Goal: Task Accomplishment & Management: Manage account settings

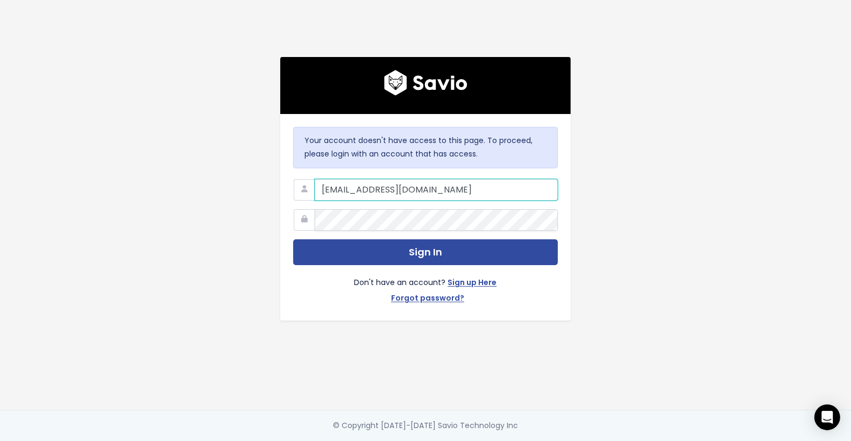
type input "k+demo@savio.io"
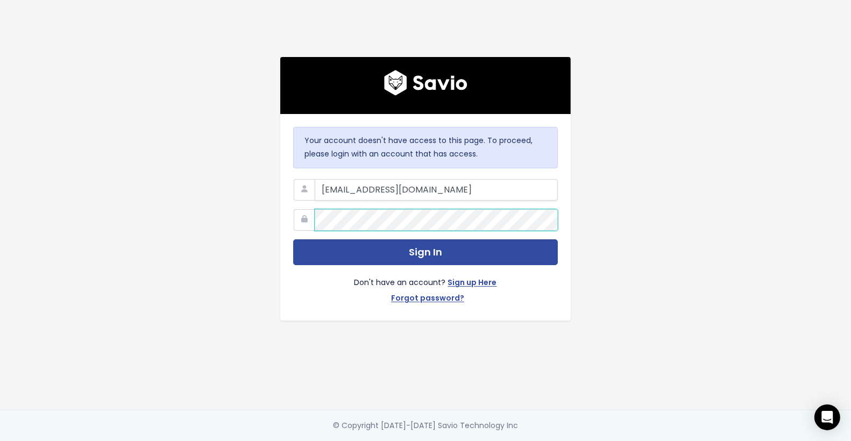
click at [293, 239] on button "Sign In" at bounding box center [425, 252] width 265 height 26
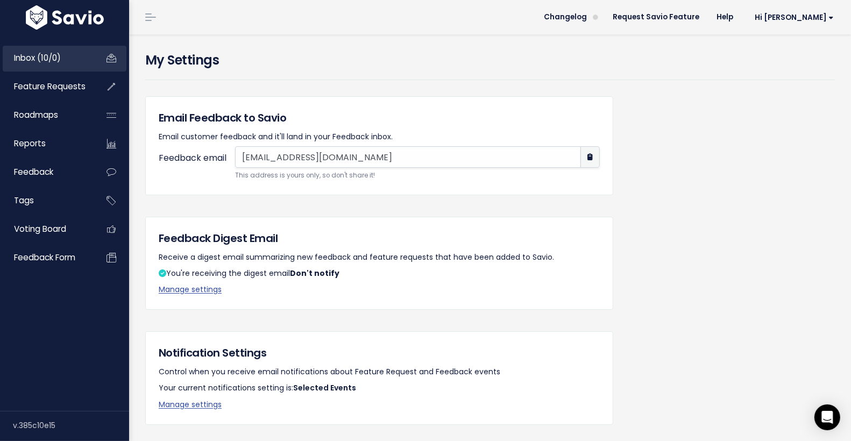
click at [76, 54] on link "Inbox (10/0)" at bounding box center [46, 58] width 87 height 25
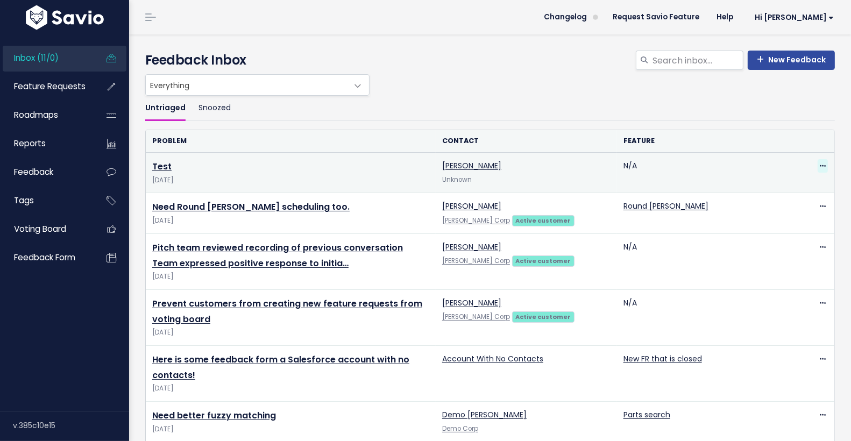
click at [820, 163] on icon at bounding box center [822, 166] width 6 height 7
click at [789, 212] on link "Delete" at bounding box center [779, 215] width 77 height 21
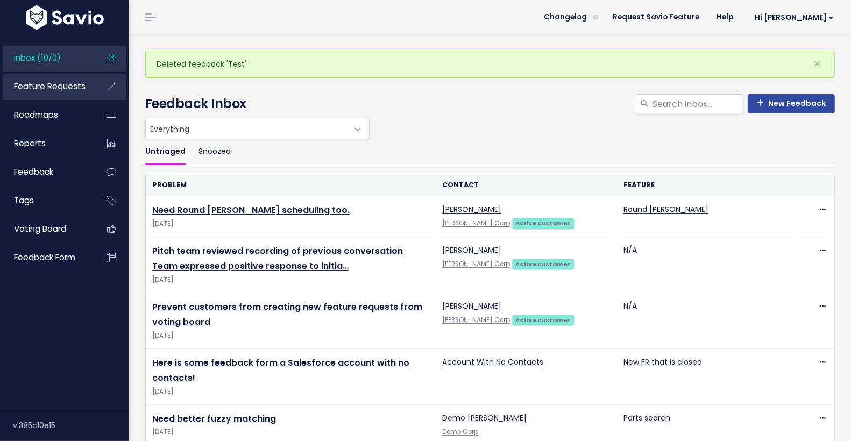
click at [74, 84] on span "Feature Requests" at bounding box center [50, 86] width 72 height 11
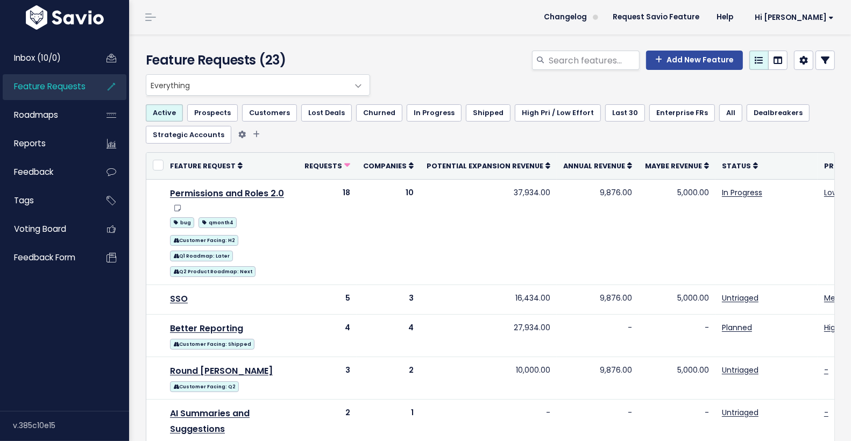
click at [491, 112] on link "Shipped" at bounding box center [488, 112] width 45 height 17
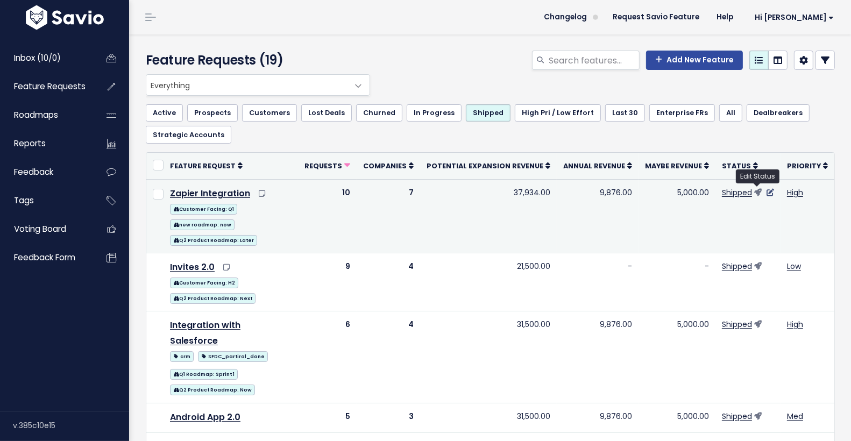
click at [766, 189] on icon at bounding box center [770, 193] width 8 height 8
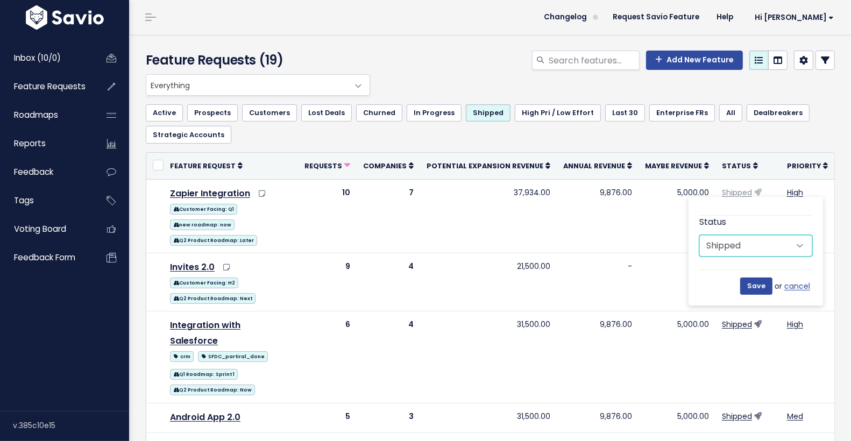
click at [733, 246] on select "Untriaged Under Consideration Planned In Progress Shipped Needs Changelog Entry…" at bounding box center [755, 246] width 113 height 22
select select "UNDER_CONSIDERATION"
click at [699, 235] on select "Untriaged Under Consideration Planned In Progress Shipped Needs Changelog Entry…" at bounding box center [755, 246] width 113 height 22
click at [753, 286] on input "Save" at bounding box center [756, 285] width 32 height 17
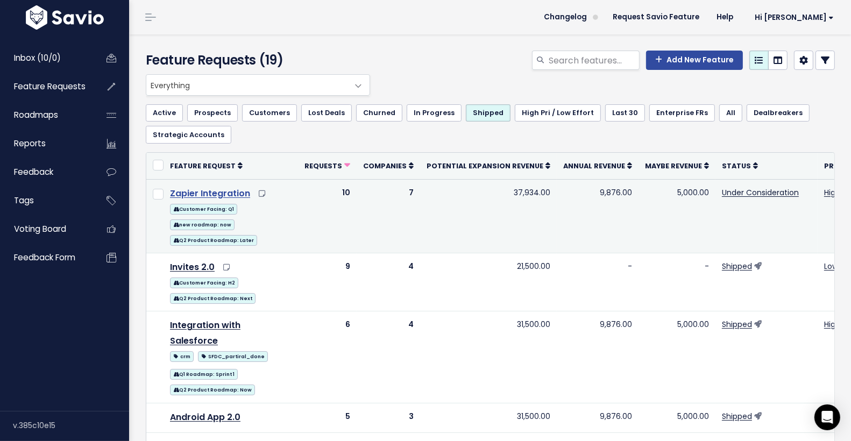
click at [220, 188] on link "Zapier Integration" at bounding box center [210, 193] width 80 height 12
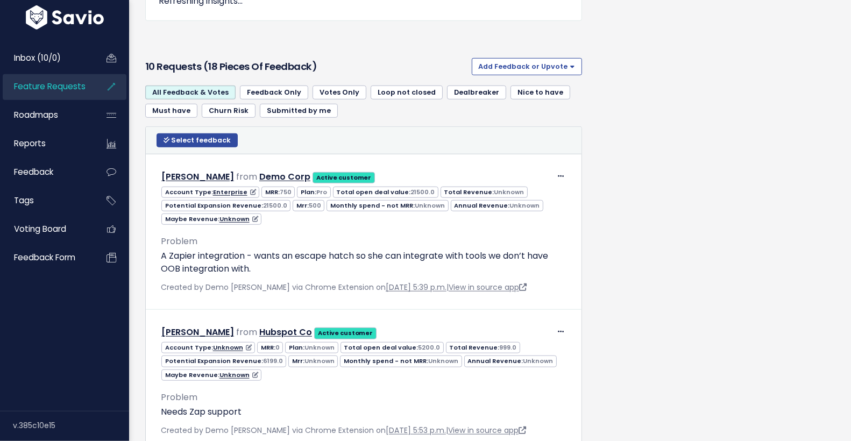
scroll to position [792, 0]
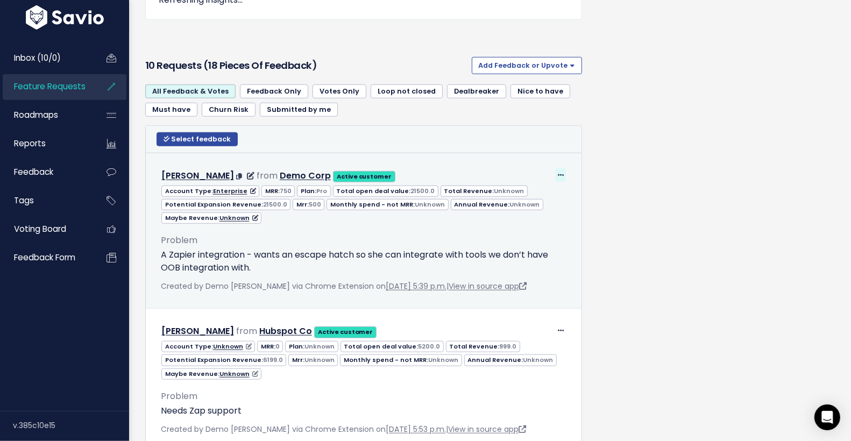
click at [563, 172] on icon at bounding box center [561, 175] width 6 height 7
click at [536, 242] on link "Delete" at bounding box center [533, 247] width 77 height 21
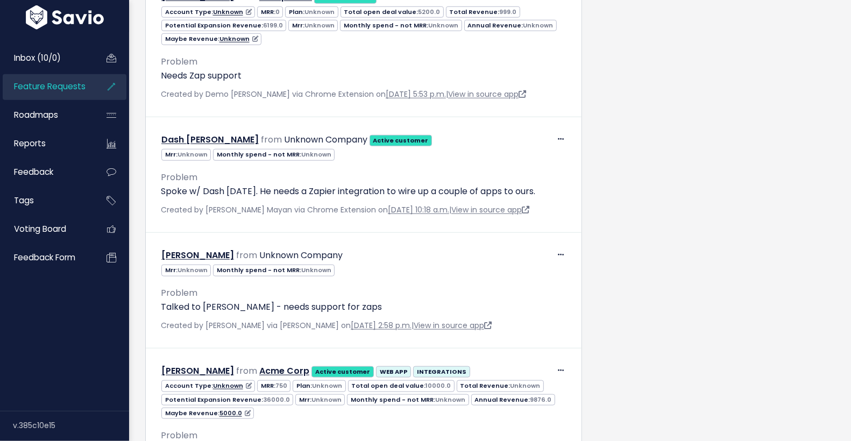
scroll to position [1093, 0]
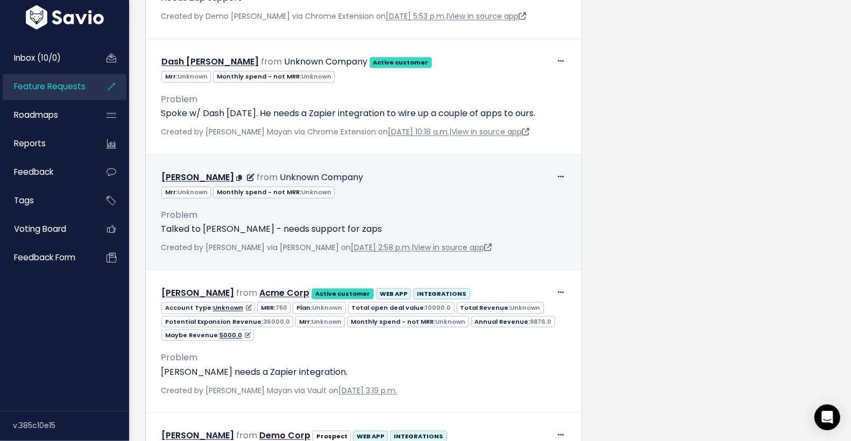
click at [562, 161] on div "Edit Return to Inbox [GEOGRAPHIC_DATA] [PERSON_NAME] from Unknown Company" at bounding box center [363, 212] width 423 height 102
click at [560, 174] on icon at bounding box center [561, 177] width 6 height 7
click at [531, 248] on link "Delete" at bounding box center [533, 248] width 77 height 21
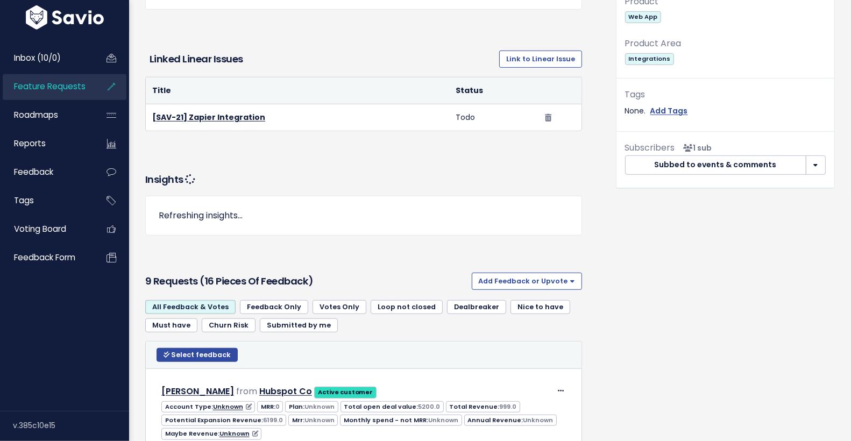
scroll to position [621, 0]
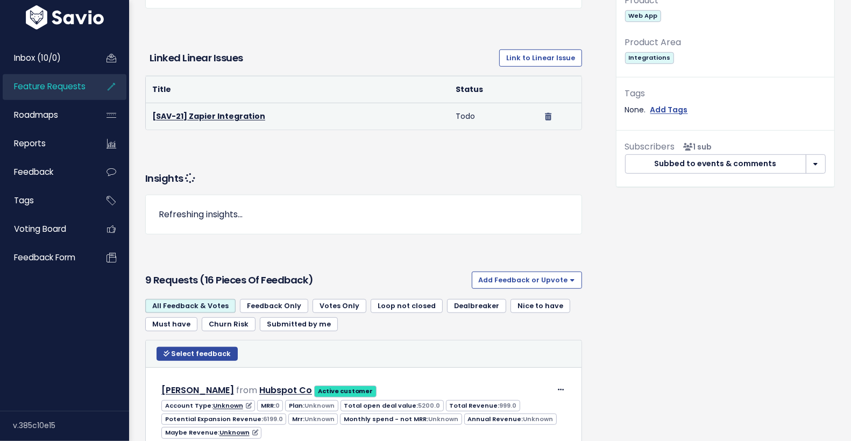
click at [546, 117] on icon at bounding box center [548, 117] width 6 height 1
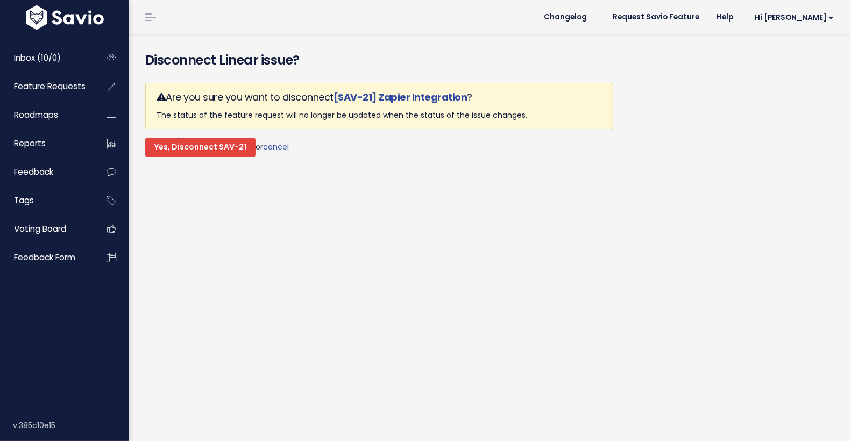
click at [205, 145] on input "Yes, Disconnect SAV-21" at bounding box center [200, 147] width 110 height 19
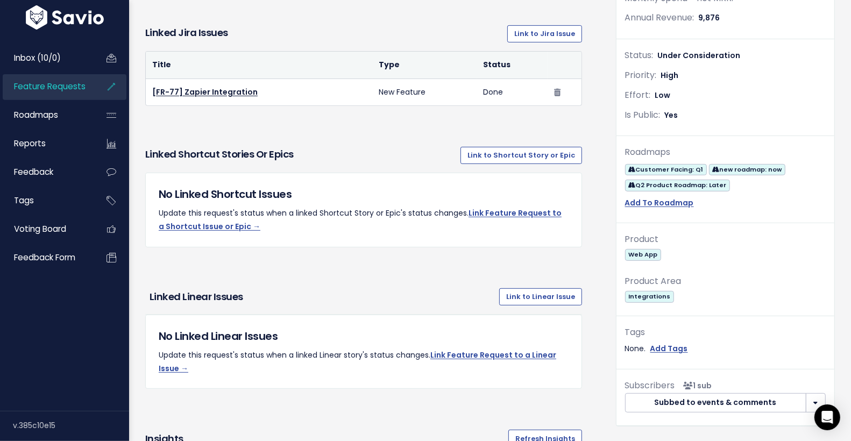
scroll to position [374, 0]
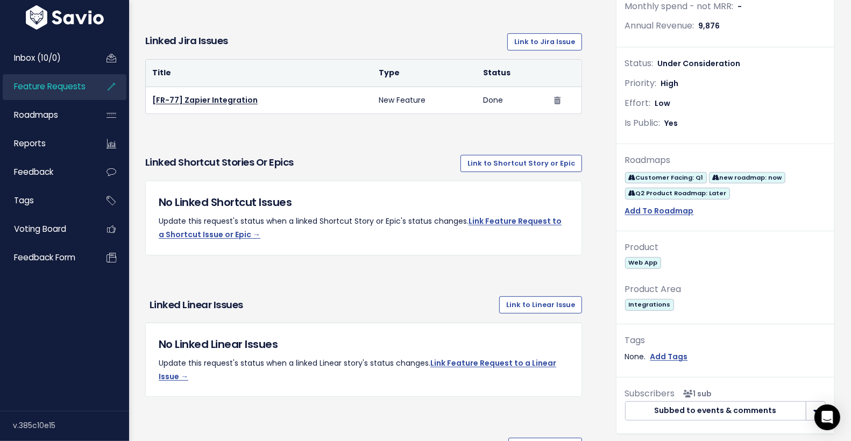
click at [72, 90] on span "Feature Requests" at bounding box center [50, 86] width 72 height 11
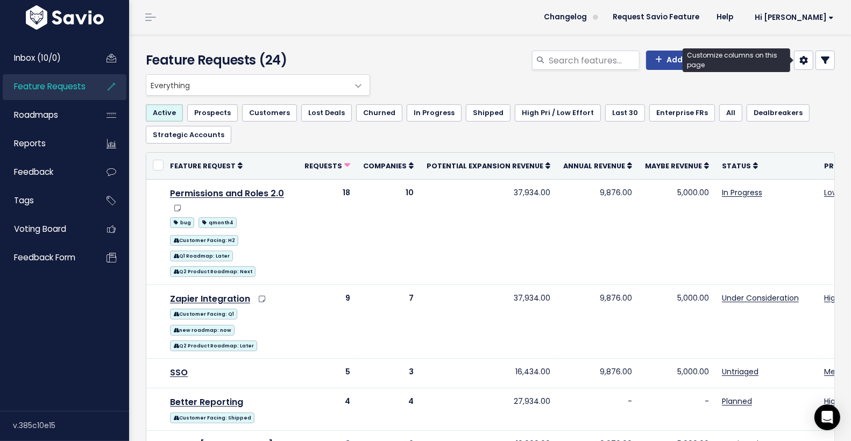
click at [809, 60] on link at bounding box center [803, 60] width 19 height 19
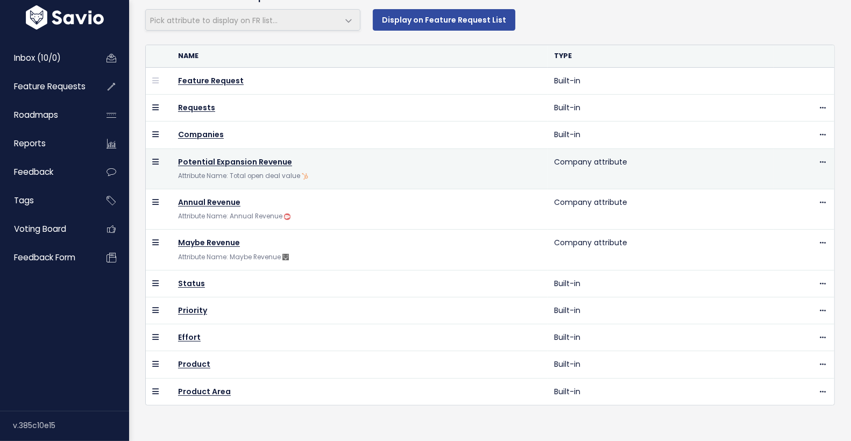
scroll to position [108, 0]
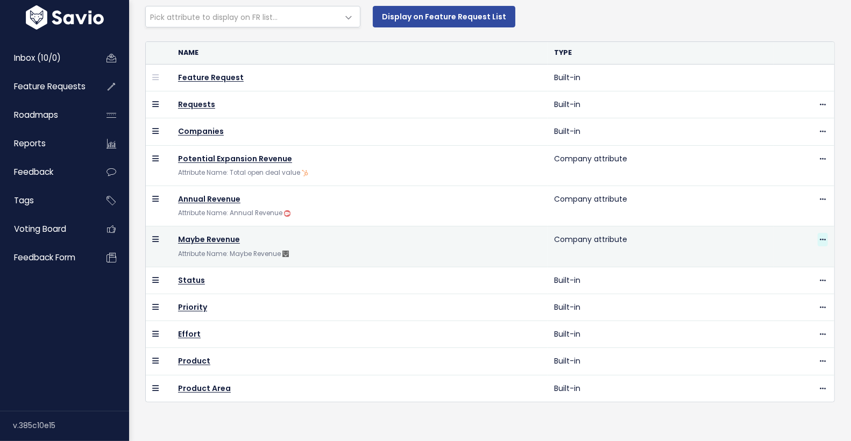
click at [819, 237] on span at bounding box center [822, 239] width 10 height 13
click at [791, 267] on link "Hide" at bounding box center [795, 268] width 77 height 21
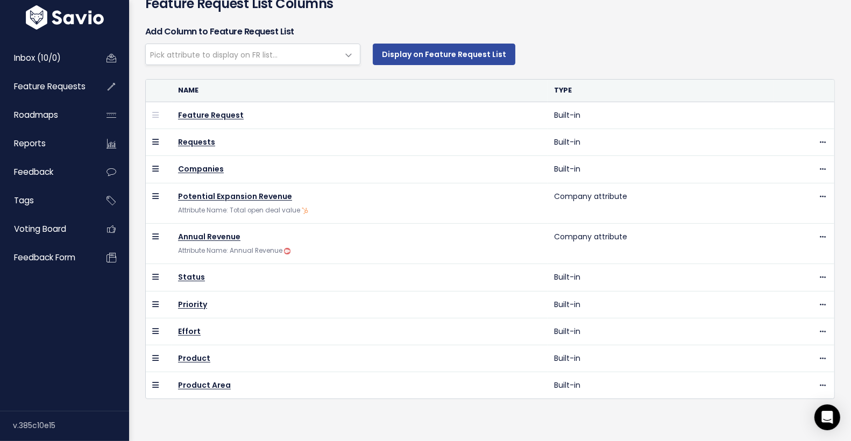
scroll to position [67, 0]
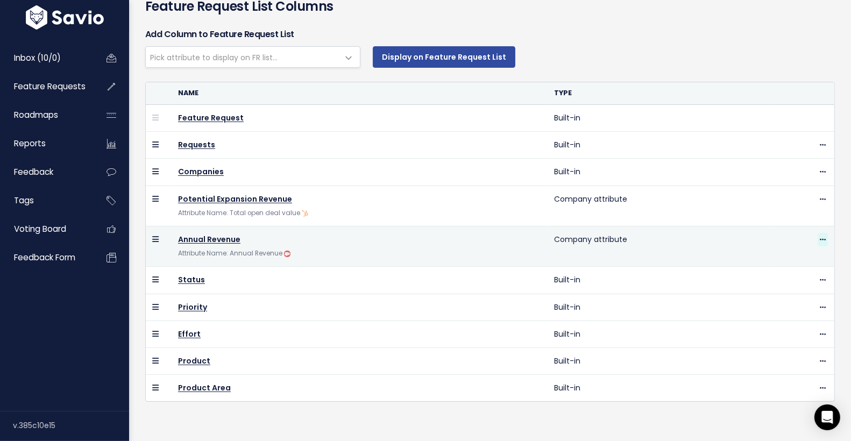
click at [823, 237] on icon at bounding box center [822, 240] width 6 height 7
click at [791, 268] on link "Hide" at bounding box center [795, 268] width 77 height 21
select select
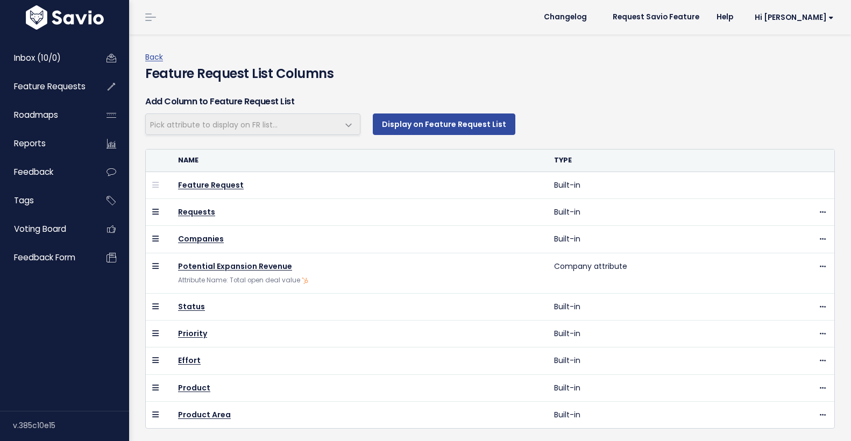
scroll to position [27, 0]
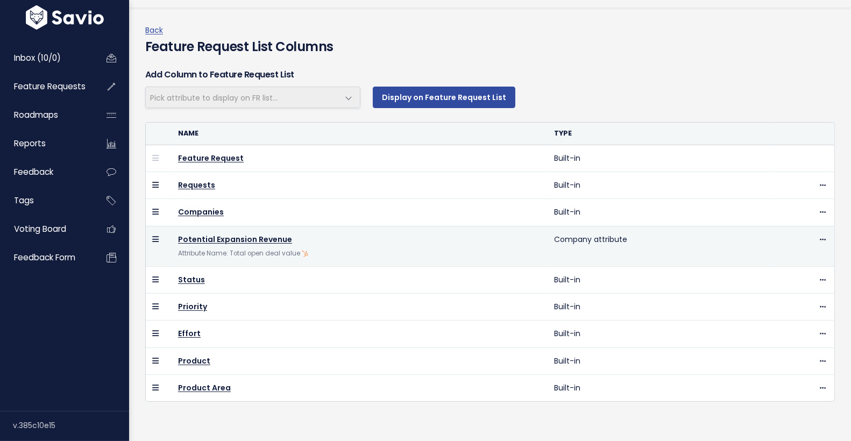
select select
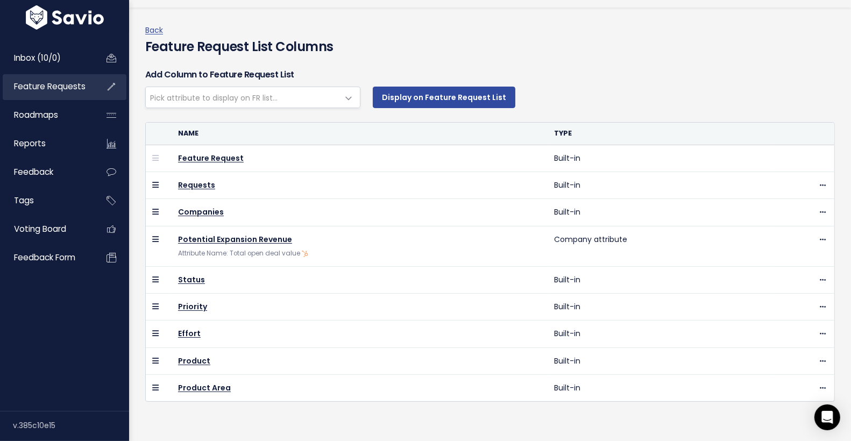
click at [77, 88] on span "Feature Requests" at bounding box center [50, 86] width 72 height 11
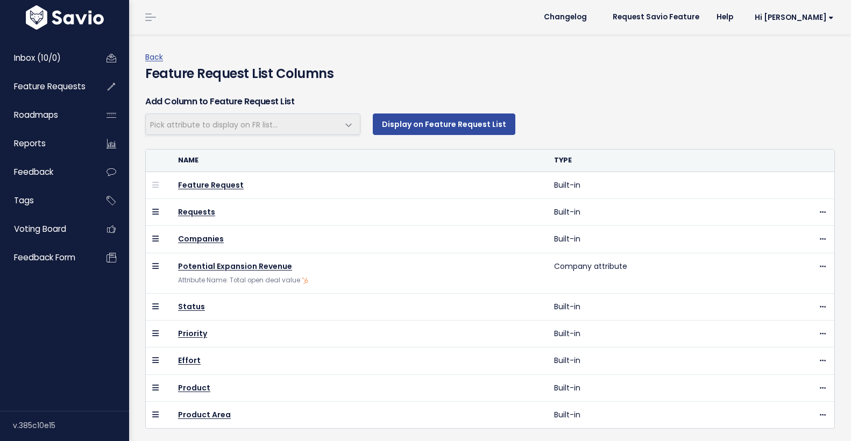
scroll to position [27, 0]
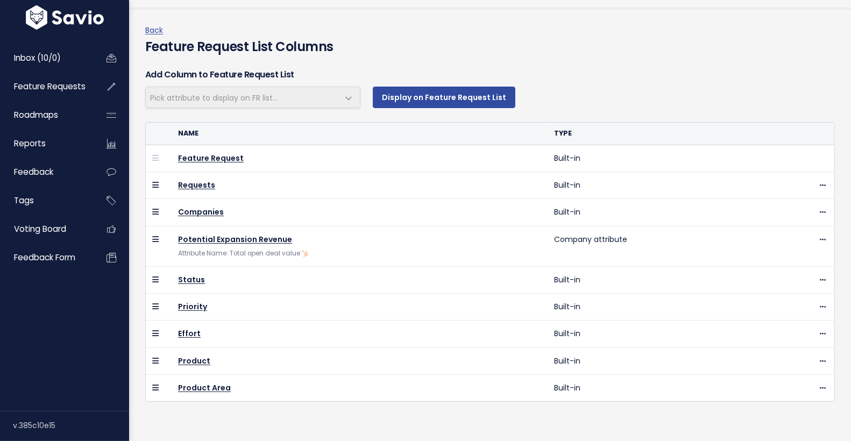
click at [248, 97] on span "Pick attribute to display on FR list..." at bounding box center [213, 97] width 127 height 11
select select
click at [248, 97] on span "Pick attribute to display on FR list..." at bounding box center [213, 97] width 127 height 11
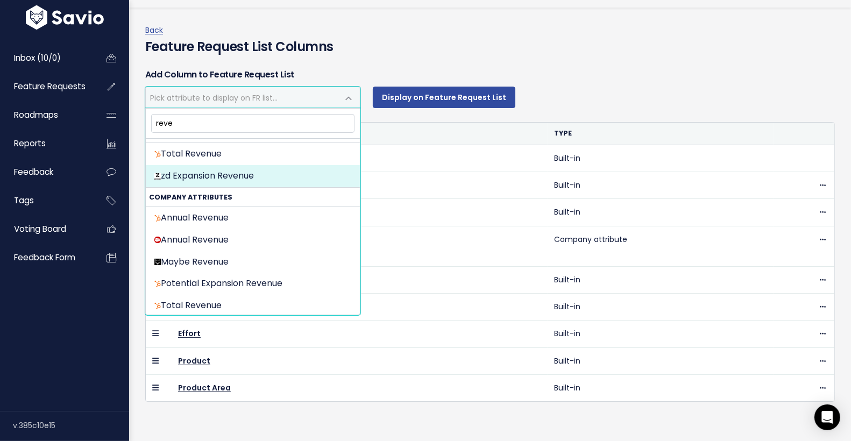
scroll to position [15, 0]
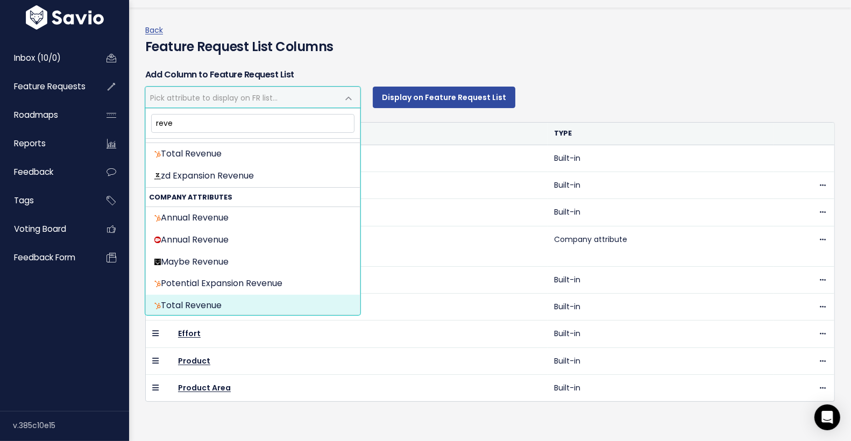
type input "reve"
select select "{"id": 60019, "source_id": 5, "source_name": "HubSpot", "crm_object_type": "APP…"
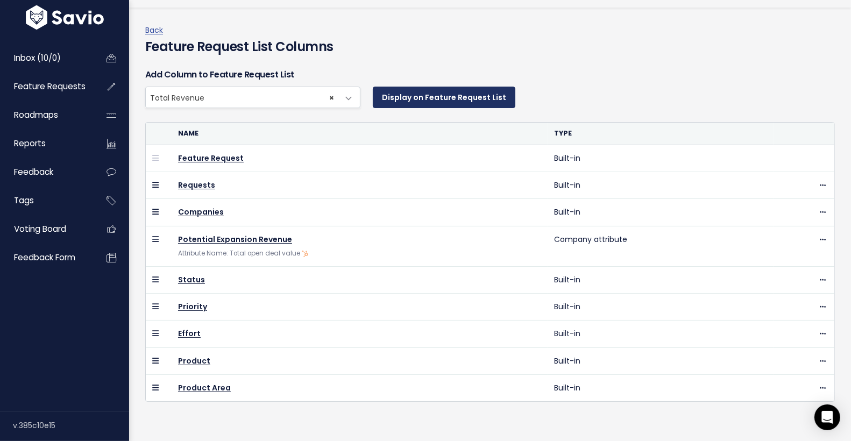
click at [447, 94] on button "Display on Feature Request List" at bounding box center [444, 98] width 142 height 22
select select
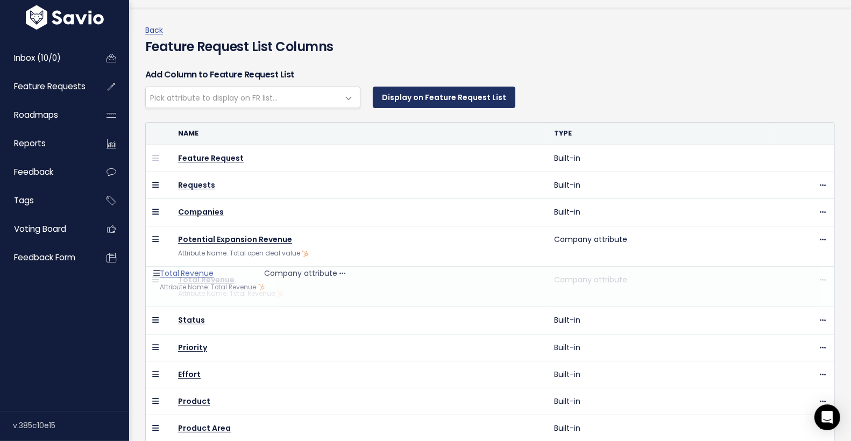
drag, startPoint x: 153, startPoint y: 410, endPoint x: 160, endPoint y: 276, distance: 134.1
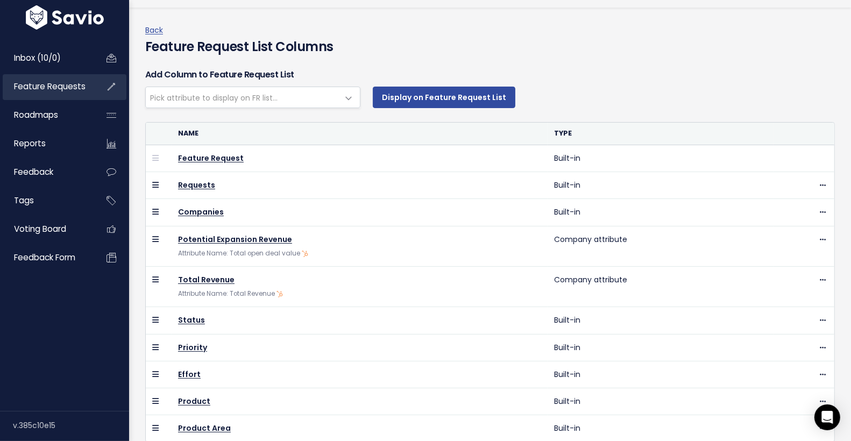
click at [70, 87] on span "Feature Requests" at bounding box center [50, 86] width 72 height 11
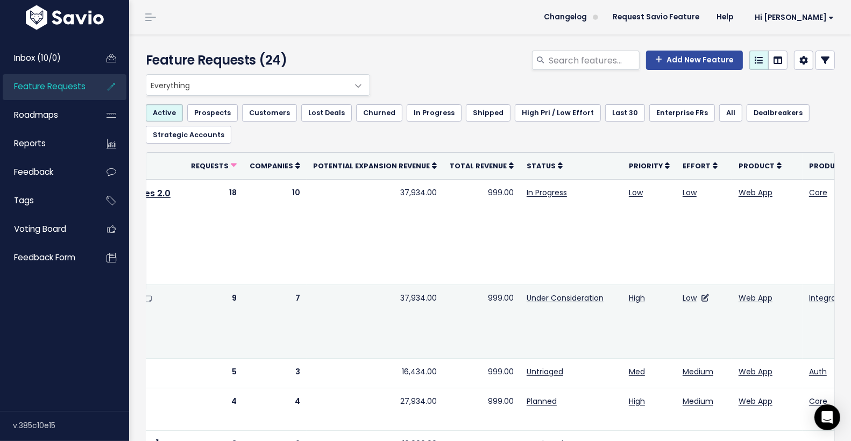
scroll to position [0, 162]
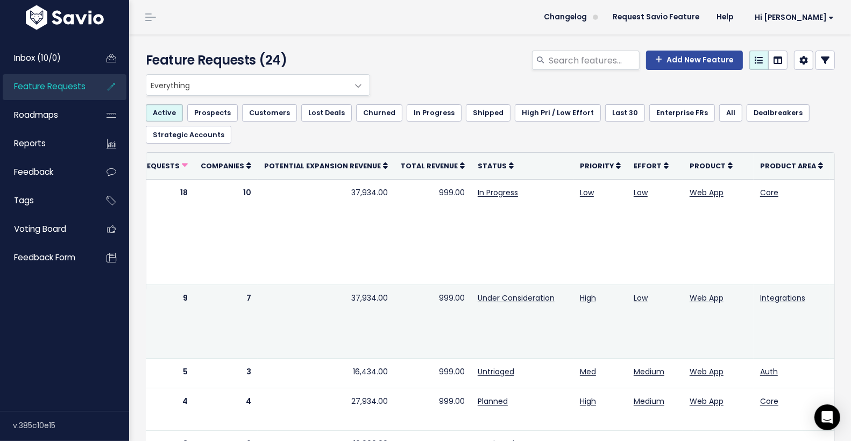
click at [838, 296] on icon at bounding box center [841, 298] width 6 height 7
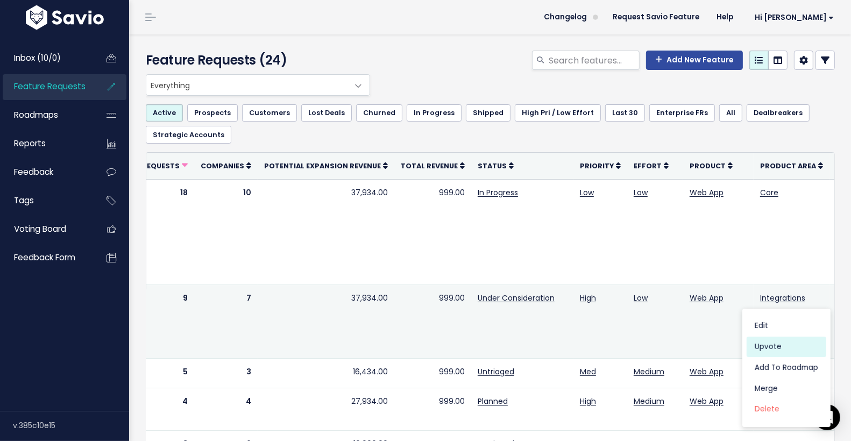
click at [796, 353] on link "Upvote" at bounding box center [786, 347] width 80 height 21
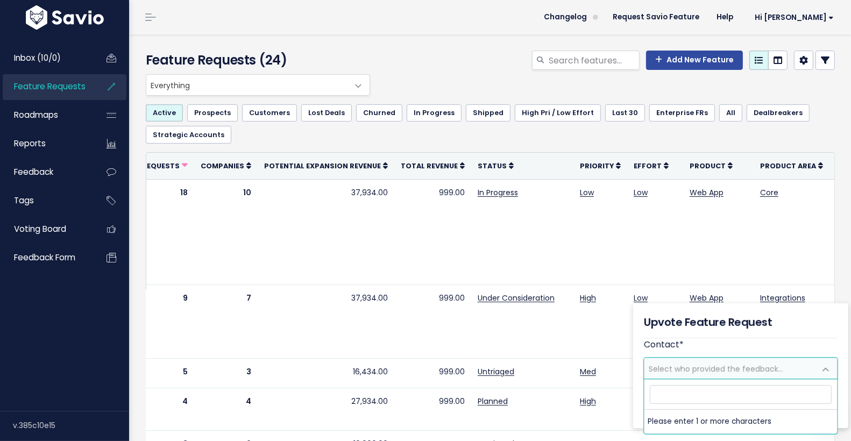
type input "e"
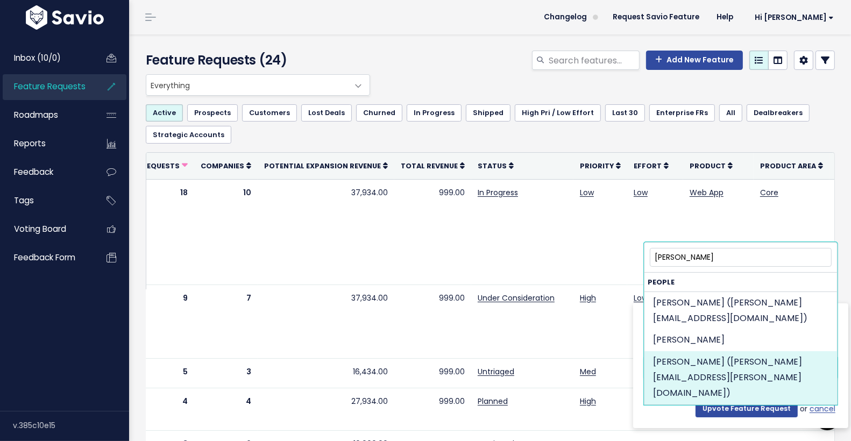
type input "helen parr"
select select "8448683"
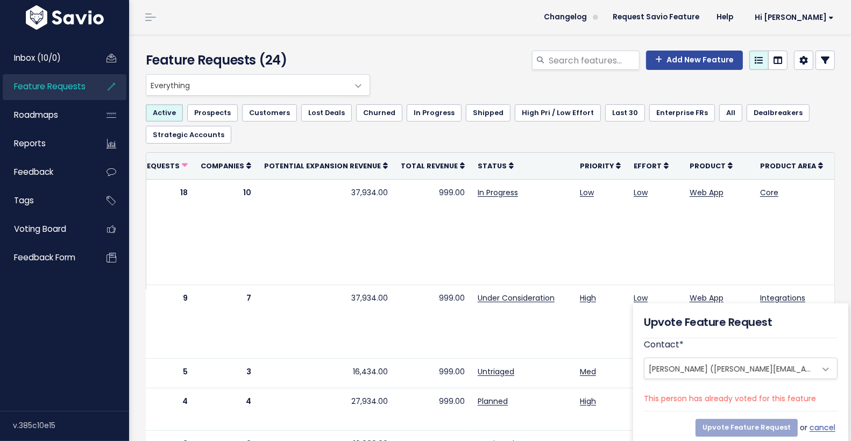
click at [742, 369] on span "Helen Parr (helen.parr@example.com)" at bounding box center [803, 368] width 311 height 11
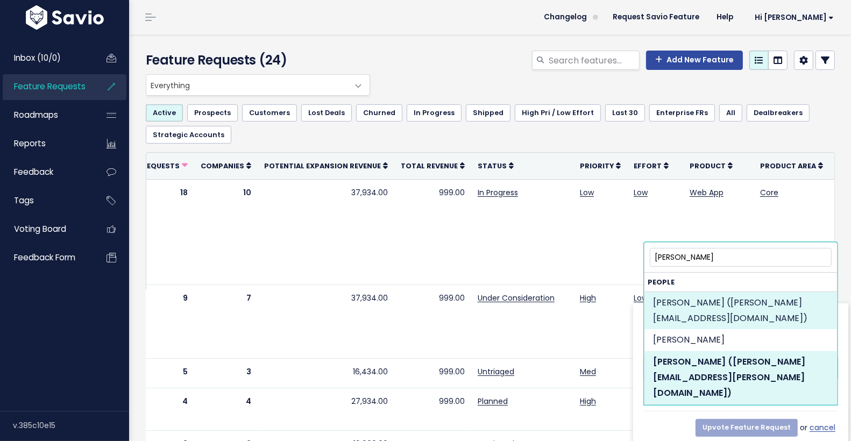
type input "helen parr"
select select "11266450"
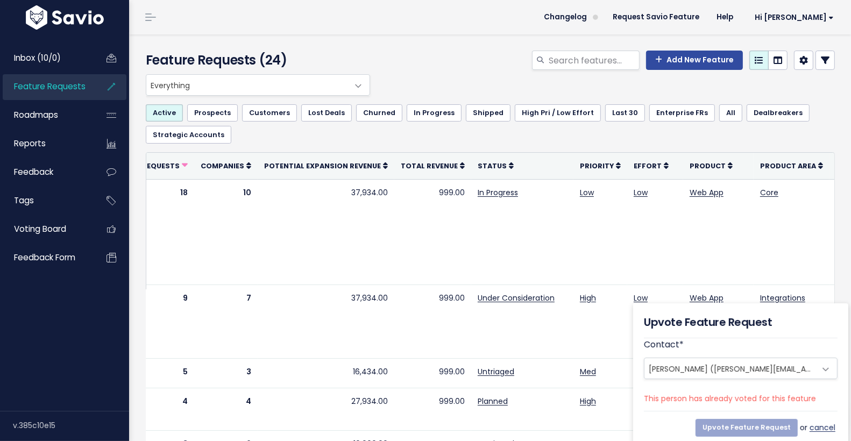
click at [819, 423] on link "cancel" at bounding box center [823, 427] width 28 height 13
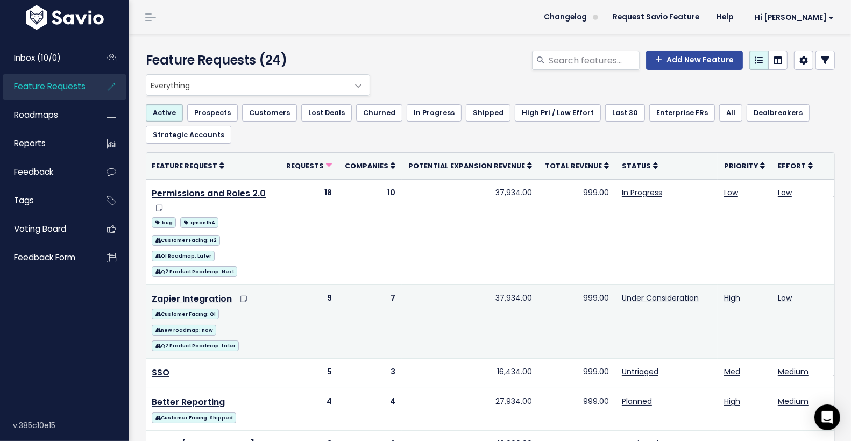
scroll to position [0, 0]
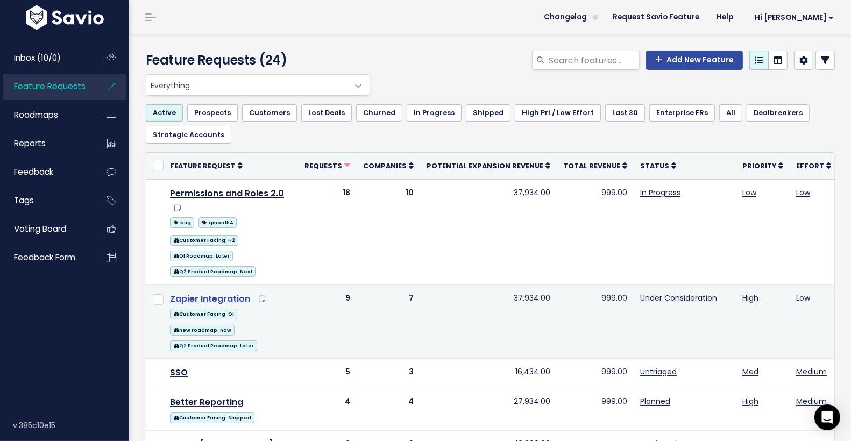
click at [216, 298] on link "Zapier Integration" at bounding box center [210, 298] width 80 height 12
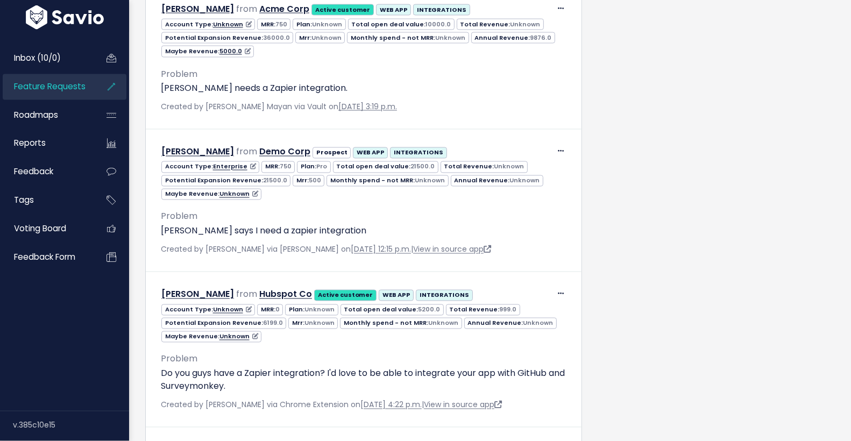
scroll to position [1794, 0]
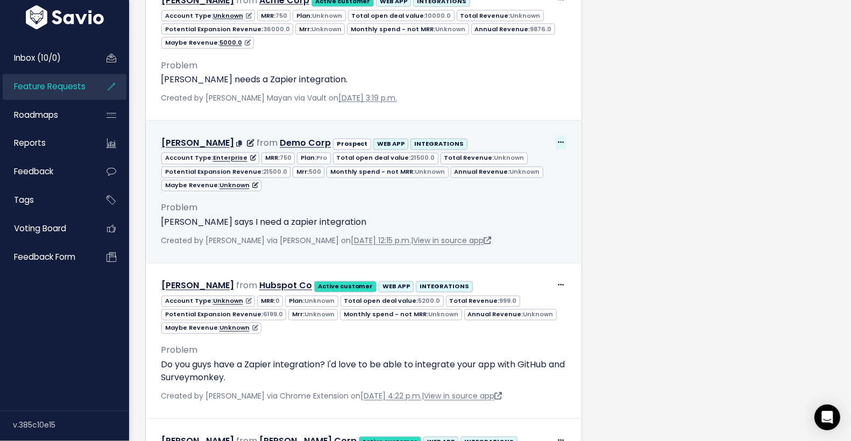
click at [558, 140] on icon at bounding box center [561, 143] width 6 height 7
click at [543, 205] on link "Delete" at bounding box center [533, 214] width 77 height 21
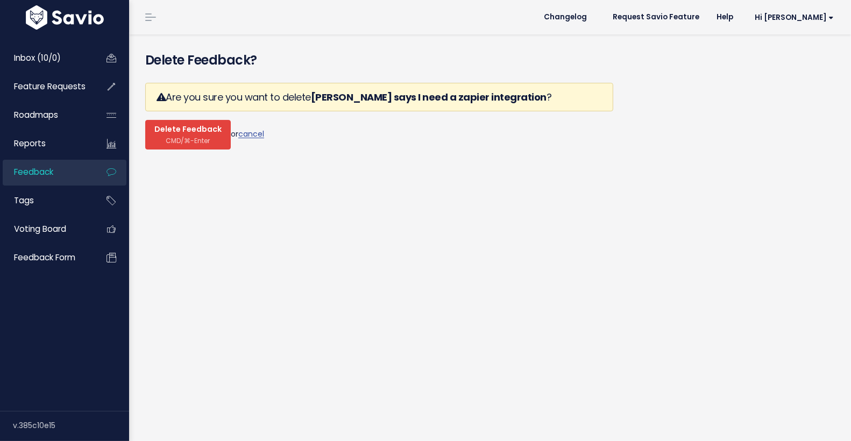
click at [205, 137] on span "CMD/⌘-Enter" at bounding box center [188, 141] width 44 height 8
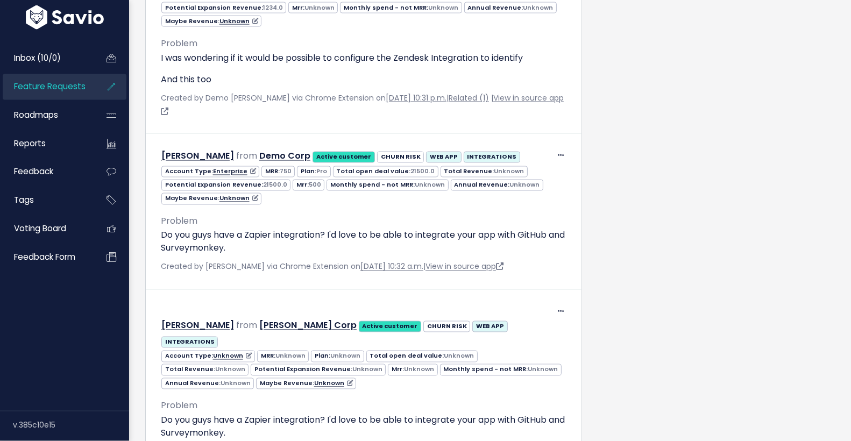
scroll to position [1798, 0]
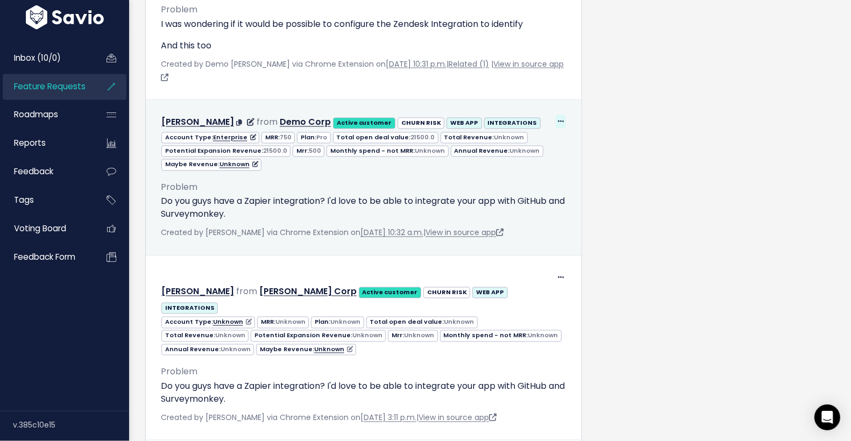
click at [560, 119] on icon at bounding box center [561, 122] width 6 height 7
click at [536, 186] on link "Delete" at bounding box center [533, 193] width 77 height 21
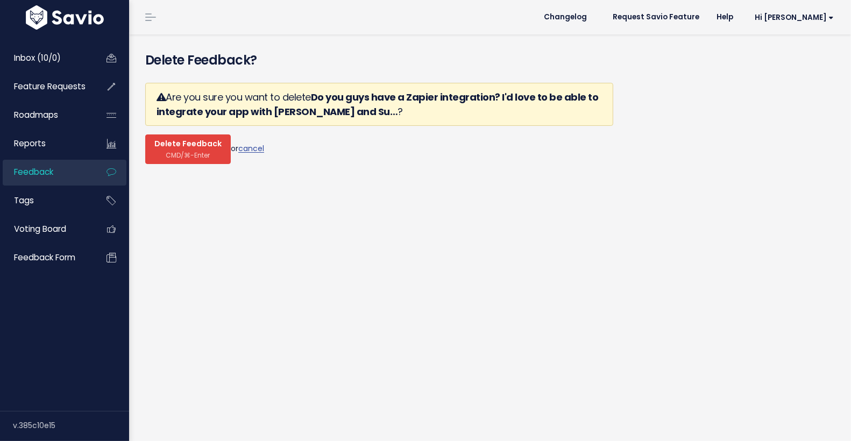
click at [190, 151] on span "CMD/⌘-Enter" at bounding box center [188, 155] width 44 height 8
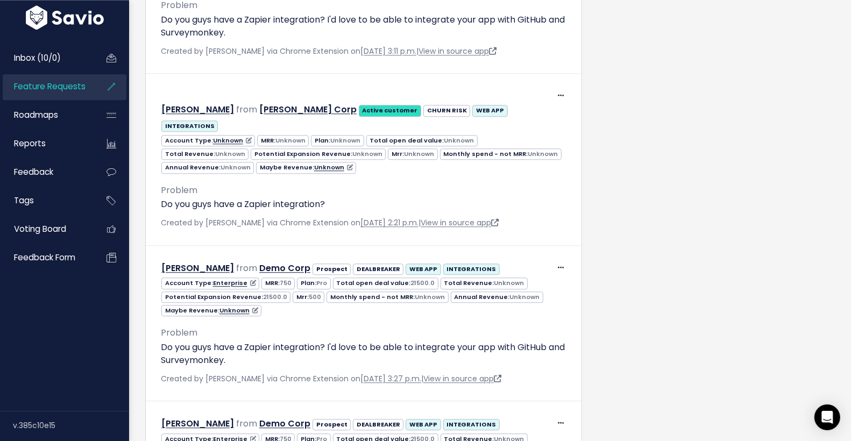
scroll to position [2640, 0]
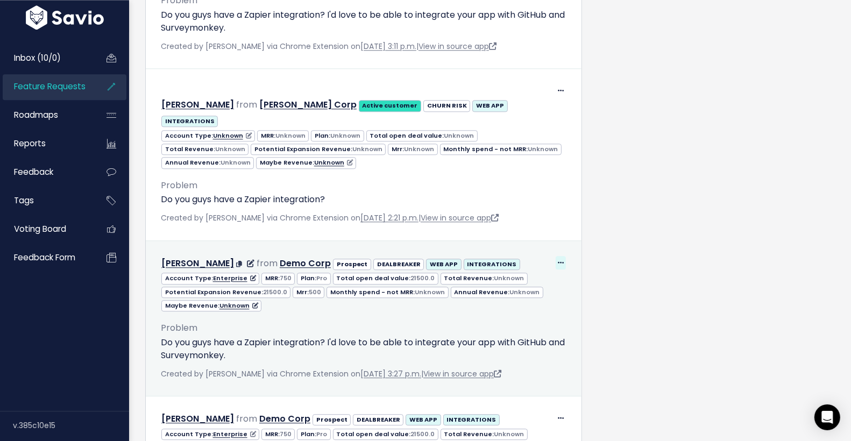
click at [559, 260] on icon at bounding box center [561, 263] width 6 height 7
click at [540, 324] on link "Delete" at bounding box center [533, 334] width 77 height 21
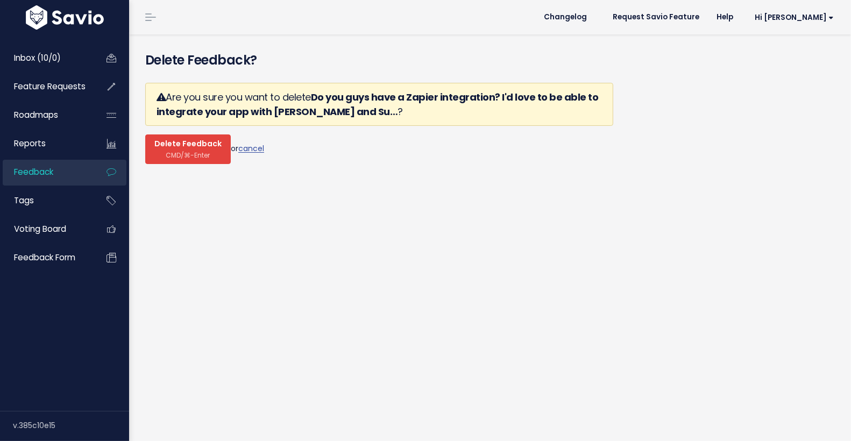
click at [185, 148] on button "Delete Feedback CMD/⌘-Enter" at bounding box center [187, 149] width 85 height 30
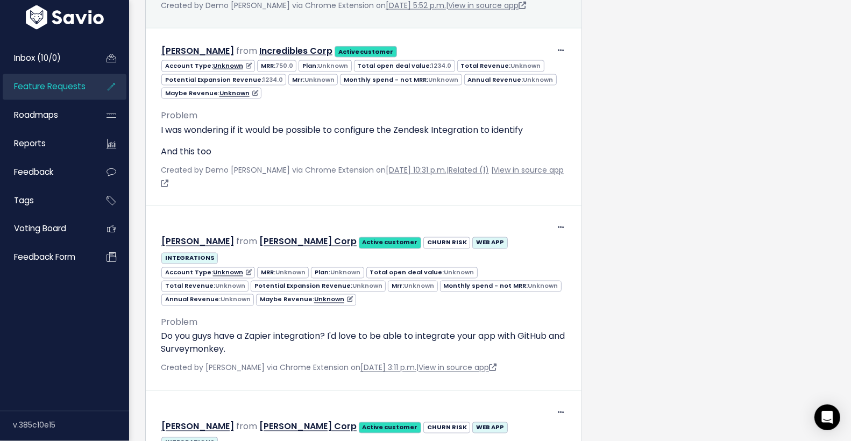
scroll to position [1990, 0]
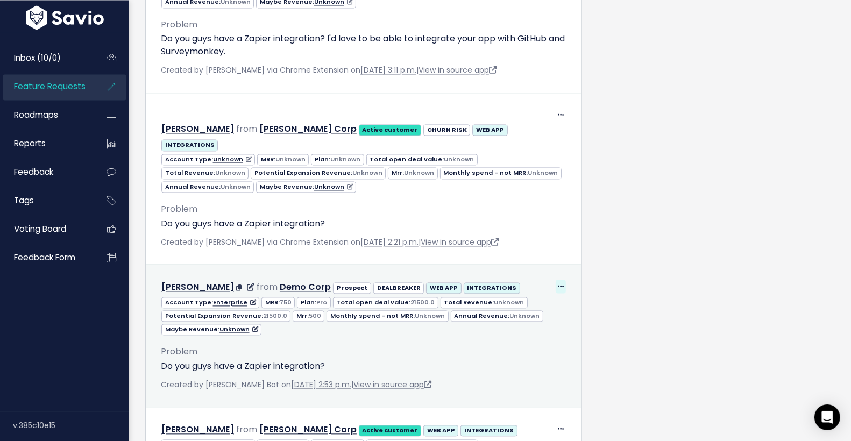
click at [561, 283] on icon at bounding box center [561, 286] width 6 height 7
click at [534, 347] on link "Delete" at bounding box center [533, 357] width 77 height 21
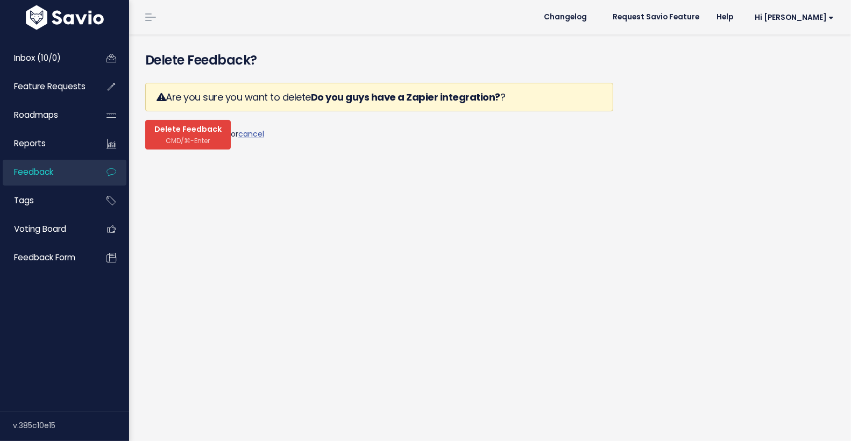
click at [194, 126] on span "Delete Feedback" at bounding box center [187, 130] width 67 height 10
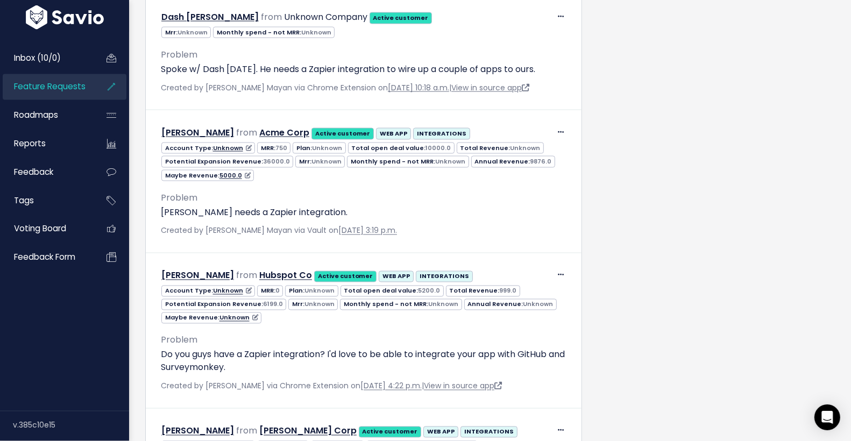
scroll to position [2227, 0]
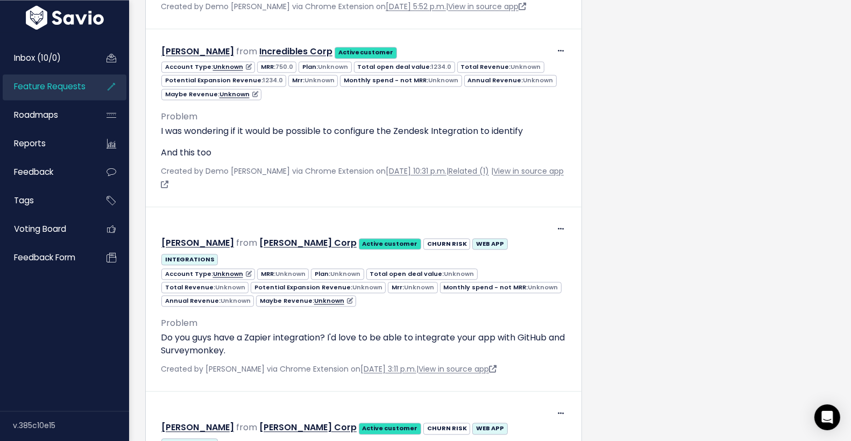
click at [69, 78] on link "Feature Requests" at bounding box center [46, 86] width 87 height 25
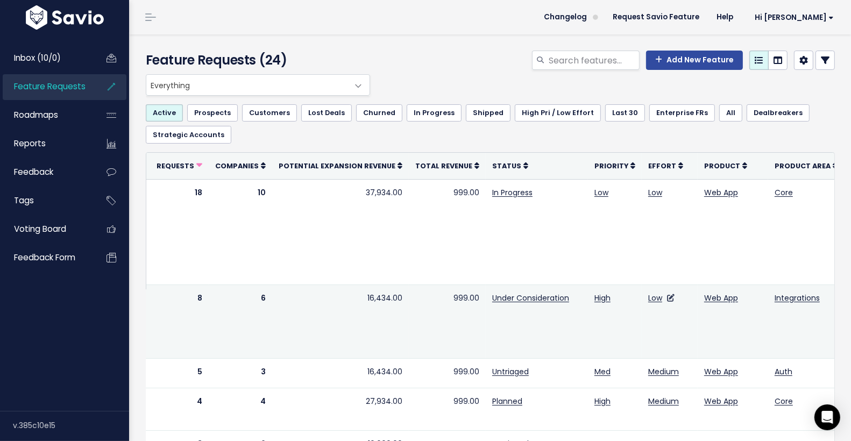
scroll to position [0, 162]
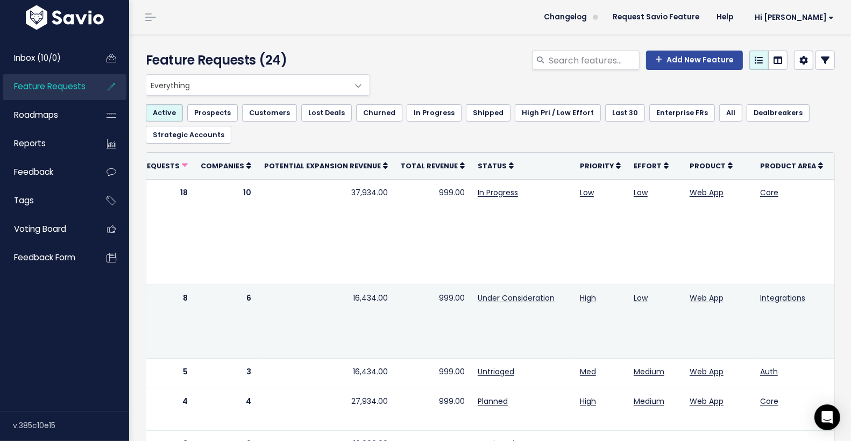
click at [838, 295] on icon at bounding box center [841, 298] width 6 height 7
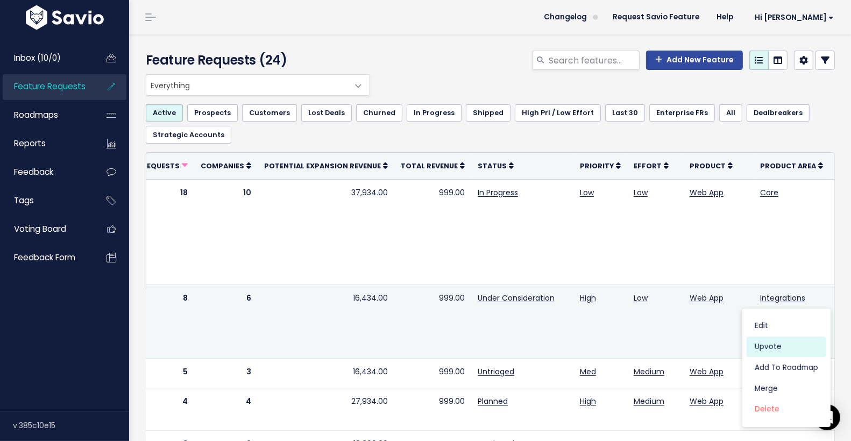
click at [792, 346] on link "Upvote" at bounding box center [786, 347] width 80 height 21
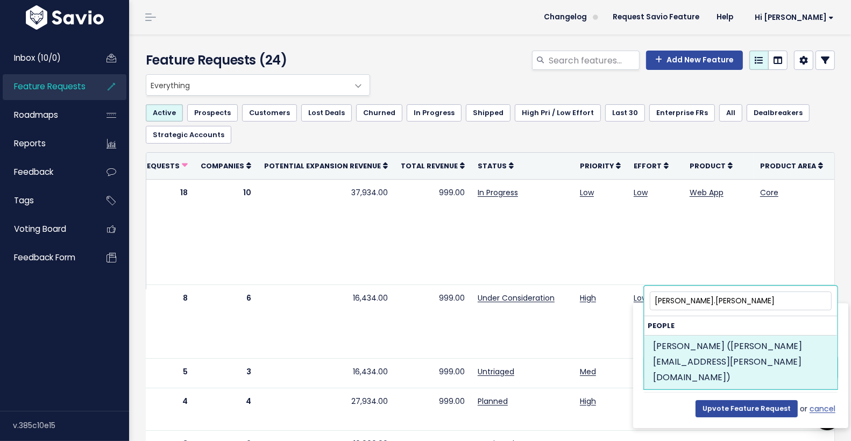
type input "[PERSON_NAME].[PERSON_NAME]"
select select "8448683"
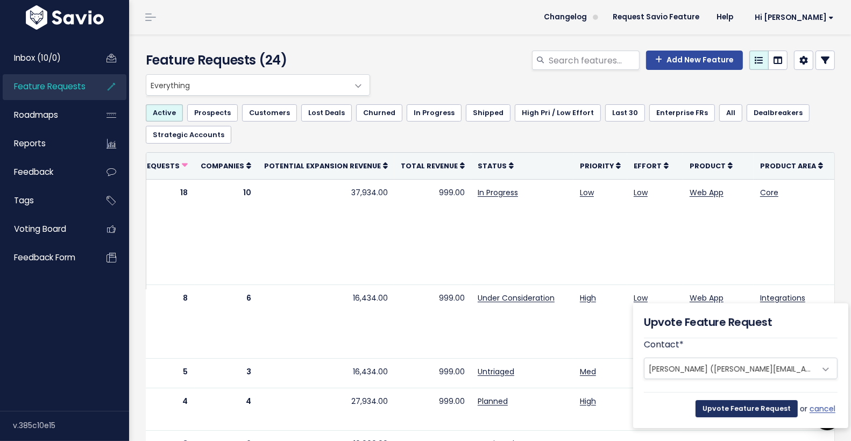
click at [741, 404] on input "Upvote Feature Request" at bounding box center [746, 408] width 102 height 17
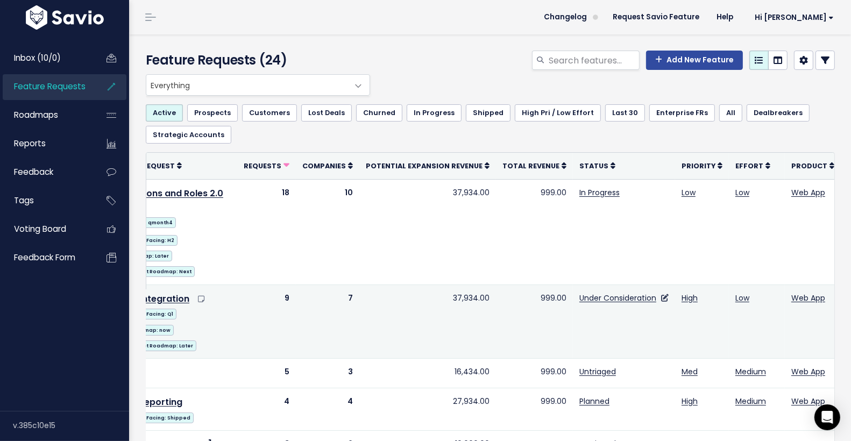
scroll to position [0, 0]
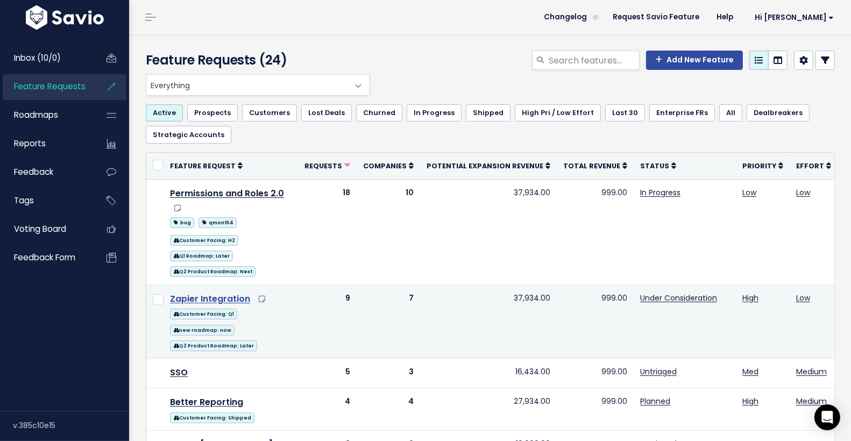
click at [235, 298] on link "Zapier Integration" at bounding box center [210, 298] width 80 height 12
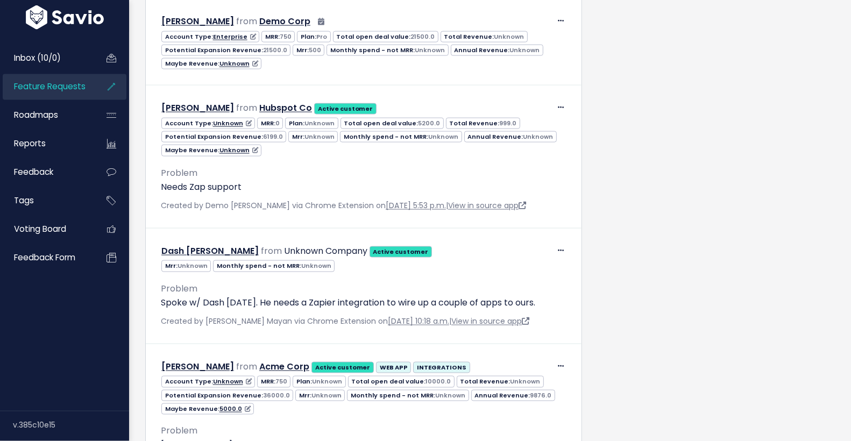
scroll to position [1389, 0]
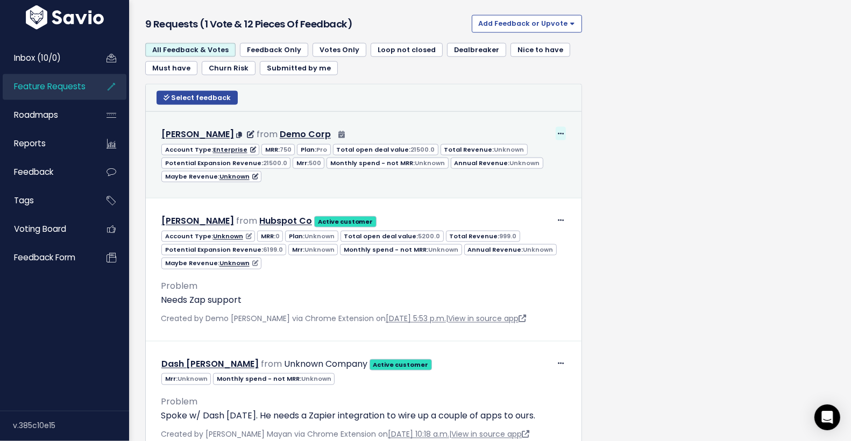
click at [558, 131] on icon at bounding box center [561, 134] width 6 height 7
click at [540, 153] on link "Delete" at bounding box center [533, 163] width 77 height 21
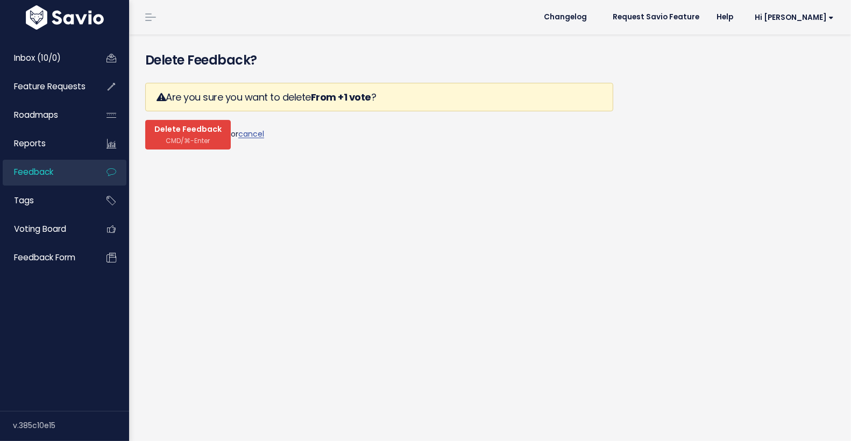
click at [204, 139] on span "CMD/⌘-Enter" at bounding box center [188, 141] width 44 height 8
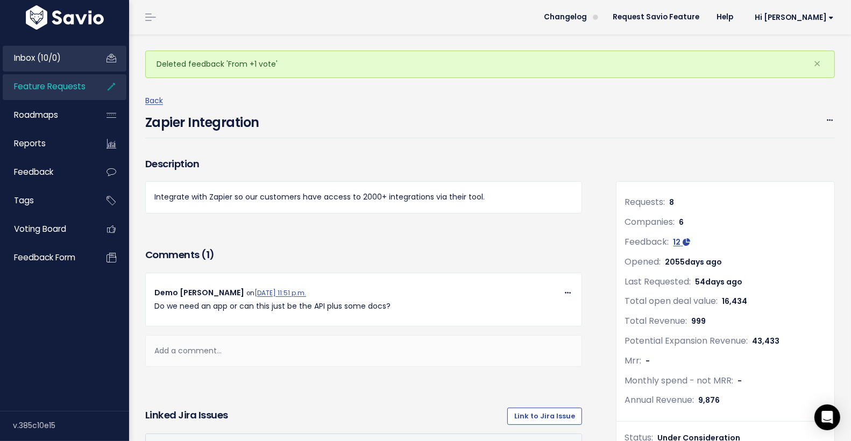
click at [46, 59] on span "Inbox (10/0)" at bounding box center [37, 57] width 47 height 11
